Goal: Entertainment & Leisure: Consume media (video, audio)

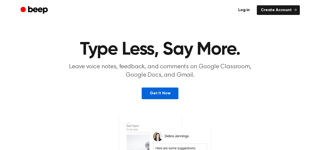
click at [162, 95] on link "Get It Now" at bounding box center [160, 94] width 37 height 12
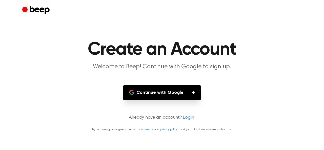
click at [162, 95] on button "Continue with Google" at bounding box center [162, 92] width 78 height 15
click at [138, 95] on button "Continue with Google" at bounding box center [162, 92] width 78 height 15
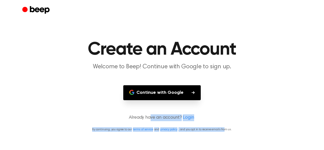
drag, startPoint x: 227, startPoint y: 126, endPoint x: 150, endPoint y: 99, distance: 81.2
click at [150, 99] on main "Create an Account Welcome to Beep! Continue with Google to sign up. Continue wi…" at bounding box center [162, 75] width 324 height 150
click at [237, 79] on main "Create an Account Welcome to Beep! Continue with Google to sign up. Continue wi…" at bounding box center [162, 75] width 324 height 150
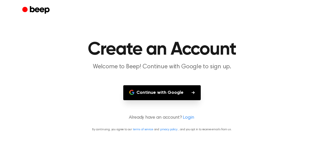
click at [164, 92] on button "Continue with Google" at bounding box center [162, 92] width 78 height 15
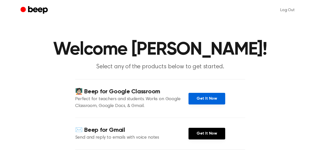
click at [203, 105] on link "Get It Now" at bounding box center [207, 99] width 37 height 12
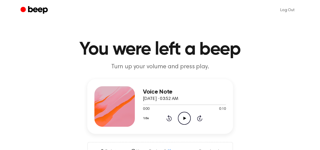
click at [185, 120] on icon "Play Audio" at bounding box center [184, 118] width 13 height 13
click at [185, 118] on icon at bounding box center [185, 118] width 3 height 3
click at [184, 116] on icon "Play Audio" at bounding box center [184, 118] width 13 height 13
click at [184, 117] on icon at bounding box center [185, 118] width 3 height 3
click at [185, 117] on icon "Play Audio" at bounding box center [184, 118] width 13 height 13
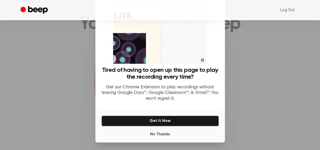
scroll to position [32, 0]
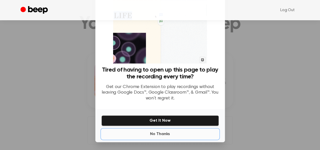
click at [160, 135] on button "No Thanks" at bounding box center [161, 134] width 118 height 10
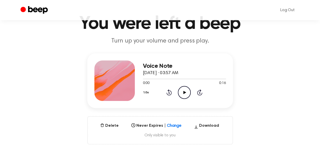
click at [184, 93] on icon at bounding box center [185, 92] width 3 height 3
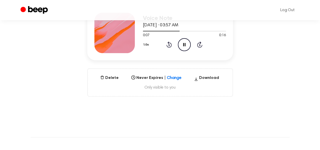
scroll to position [75, 0]
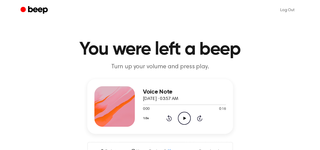
click at [184, 119] on icon at bounding box center [185, 118] width 3 height 3
click at [186, 119] on icon "Play Audio" at bounding box center [184, 118] width 13 height 13
click at [185, 119] on icon at bounding box center [185, 118] width 3 height 3
click at [184, 117] on icon at bounding box center [185, 118] width 3 height 3
click at [184, 118] on icon at bounding box center [185, 118] width 3 height 3
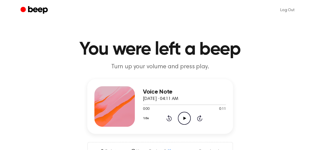
click at [183, 118] on icon "Play Audio" at bounding box center [184, 118] width 13 height 13
click at [184, 117] on icon at bounding box center [185, 118] width 3 height 3
click at [185, 119] on icon at bounding box center [185, 118] width 3 height 3
click at [185, 118] on icon at bounding box center [185, 118] width 3 height 3
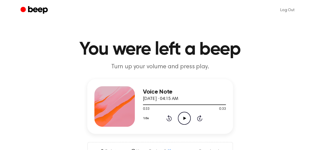
click at [185, 118] on icon at bounding box center [185, 118] width 3 height 3
click at [183, 116] on icon "Pause Audio" at bounding box center [184, 118] width 13 height 13
click at [184, 118] on icon at bounding box center [185, 118] width 3 height 3
click at [185, 117] on icon at bounding box center [185, 118] width 3 height 3
click at [185, 118] on icon at bounding box center [185, 118] width 3 height 3
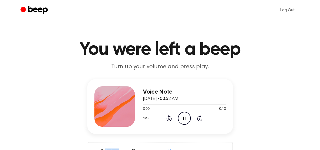
click at [185, 118] on icon at bounding box center [184, 118] width 2 height 3
click at [185, 118] on icon at bounding box center [185, 118] width 3 height 3
click at [184, 118] on icon at bounding box center [185, 118] width 3 height 3
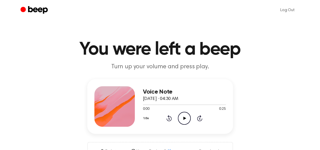
click at [184, 117] on icon "Play Audio" at bounding box center [184, 118] width 13 height 13
click at [156, 59] on h1 "You were left a beep" at bounding box center [160, 50] width 259 height 18
click at [184, 119] on icon at bounding box center [185, 118] width 3 height 3
click at [184, 118] on icon at bounding box center [185, 118] width 3 height 3
click at [185, 118] on icon at bounding box center [185, 118] width 3 height 3
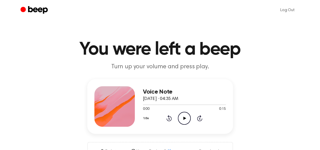
click at [186, 118] on icon at bounding box center [185, 118] width 3 height 3
click at [184, 117] on icon at bounding box center [185, 118] width 3 height 3
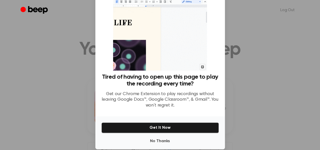
scroll to position [32, 0]
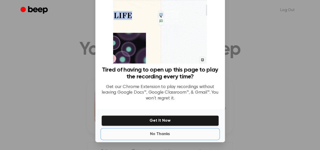
click at [160, 134] on button "No Thanks" at bounding box center [161, 134] width 118 height 10
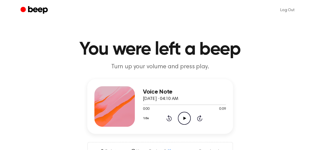
click at [183, 119] on icon "Play Audio" at bounding box center [184, 118] width 13 height 13
click at [184, 117] on icon at bounding box center [185, 118] width 3 height 3
click at [184, 116] on icon "Play Audio" at bounding box center [184, 118] width 13 height 13
click at [184, 118] on icon at bounding box center [185, 118] width 3 height 3
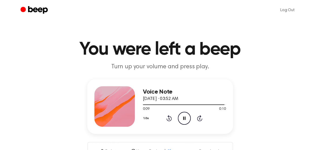
click at [184, 118] on icon at bounding box center [184, 118] width 2 height 3
click at [184, 118] on icon at bounding box center [185, 118] width 3 height 3
click at [185, 119] on icon "Play Audio" at bounding box center [184, 118] width 13 height 13
click at [183, 118] on icon "Play Audio" at bounding box center [184, 118] width 13 height 13
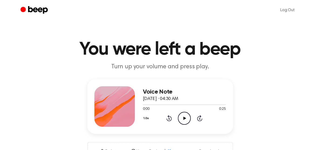
click at [186, 118] on icon "Play Audio" at bounding box center [184, 118] width 13 height 13
click at [186, 120] on icon "Play Audio" at bounding box center [184, 118] width 13 height 13
click at [183, 114] on icon "Play Audio" at bounding box center [184, 118] width 13 height 13
click at [184, 118] on icon at bounding box center [185, 118] width 3 height 3
click at [185, 119] on icon "Play Audio" at bounding box center [184, 118] width 13 height 13
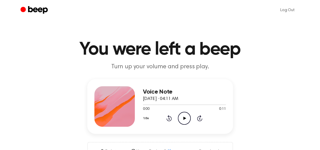
click at [183, 121] on icon "Play Audio" at bounding box center [184, 118] width 13 height 13
click at [181, 115] on icon "Play Audio" at bounding box center [184, 118] width 13 height 13
click at [182, 117] on icon "Play Audio" at bounding box center [184, 118] width 13 height 13
click at [183, 117] on icon "Play Audio" at bounding box center [184, 118] width 13 height 13
click at [181, 117] on icon "Play Audio" at bounding box center [184, 118] width 13 height 13
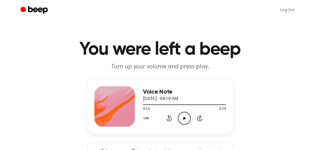
click at [185, 115] on icon "Play Audio" at bounding box center [184, 118] width 13 height 13
